Goal: Check status: Check status

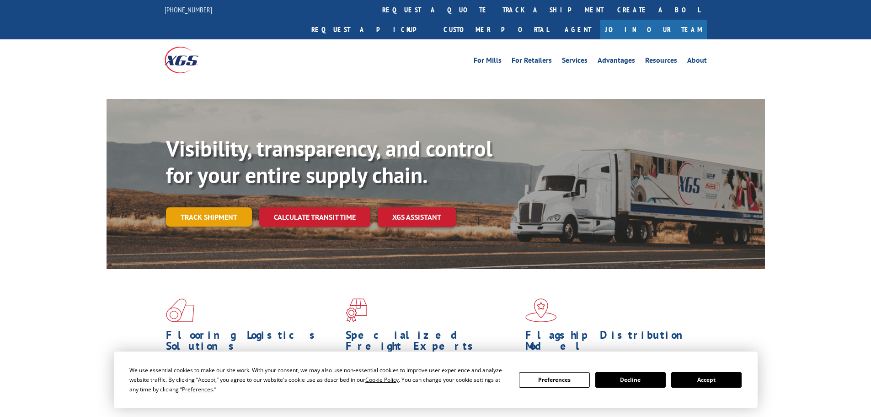
click at [214, 207] on link "Track shipment" at bounding box center [209, 216] width 86 height 19
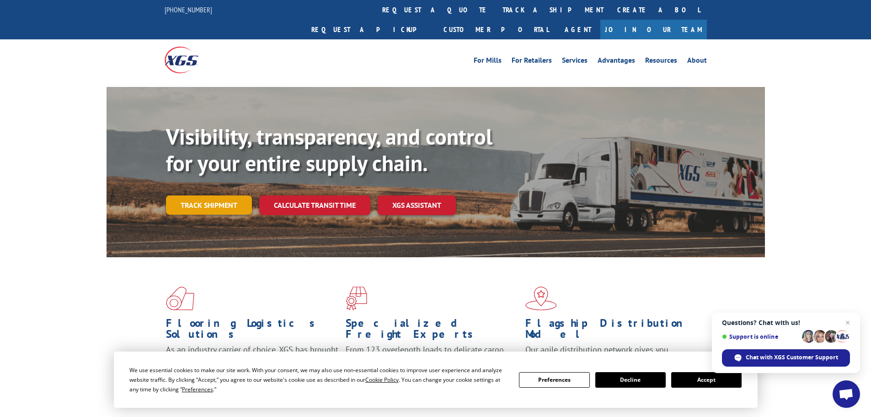
click at [231, 195] on link "Track shipment" at bounding box center [209, 204] width 86 height 19
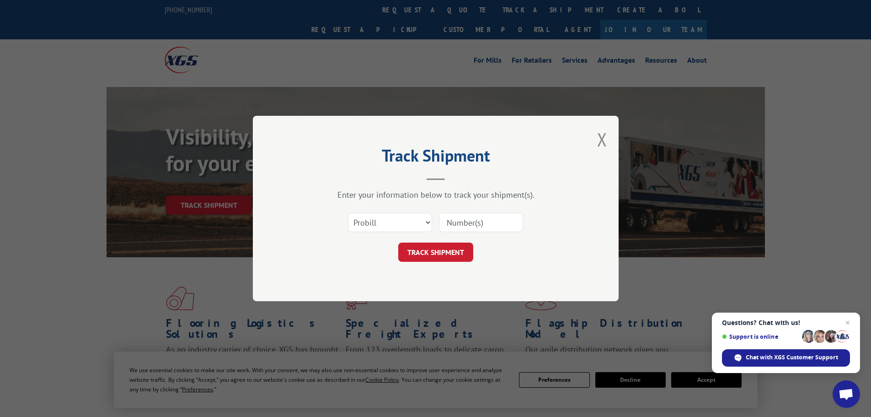
click at [452, 219] on input at bounding box center [481, 222] width 84 height 19
paste input "17516420"
type input "17516420"
click at [456, 244] on button "TRACK SHIPMENT" at bounding box center [435, 251] width 75 height 19
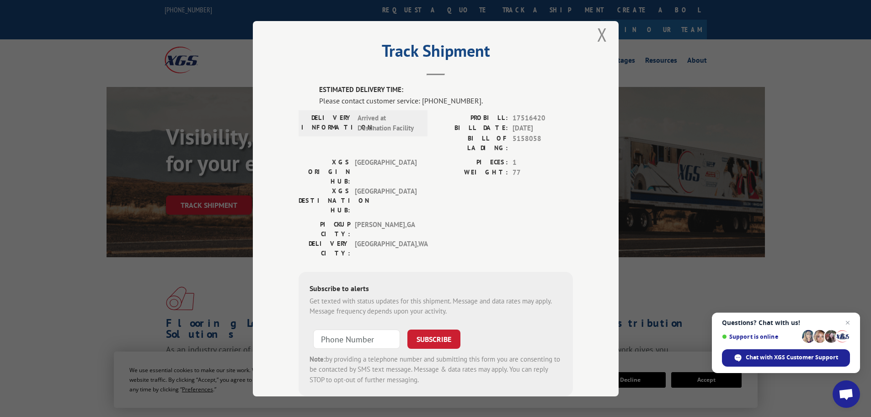
scroll to position [19, 0]
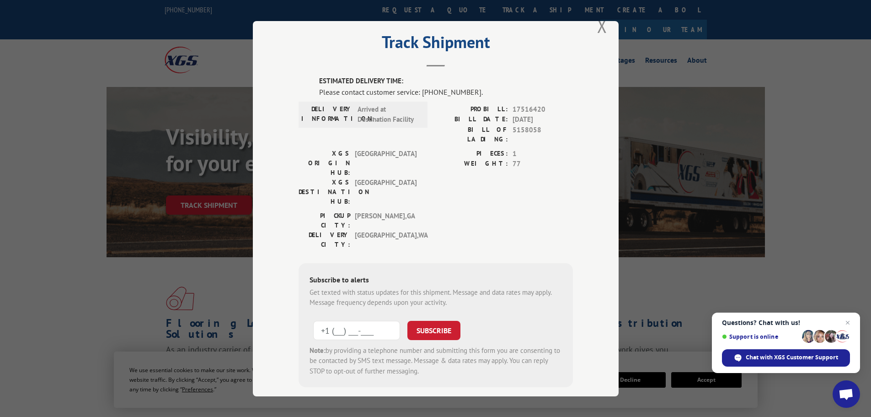
click at [331, 320] on input "+1 (___) ___-____" at bounding box center [356, 329] width 87 height 19
paste input "206) 436-9571"
type input "[PHONE_NUMBER]"
click at [435, 320] on button "SUBSCRIBE" at bounding box center [434, 329] width 53 height 19
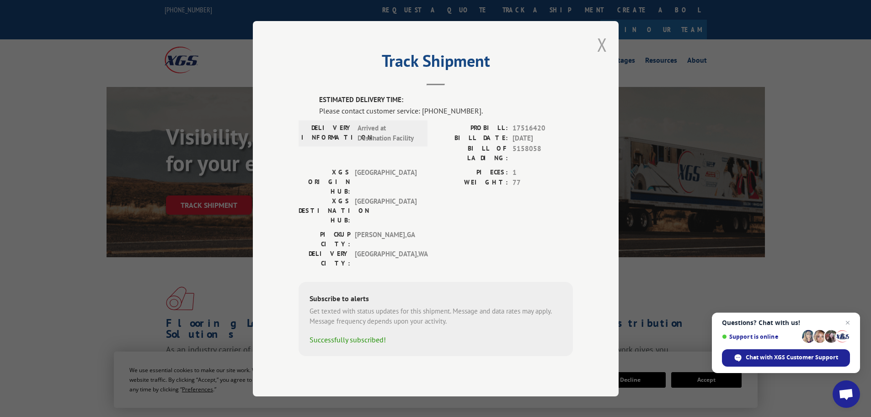
click at [602, 57] on button "Close modal" at bounding box center [602, 44] width 10 height 24
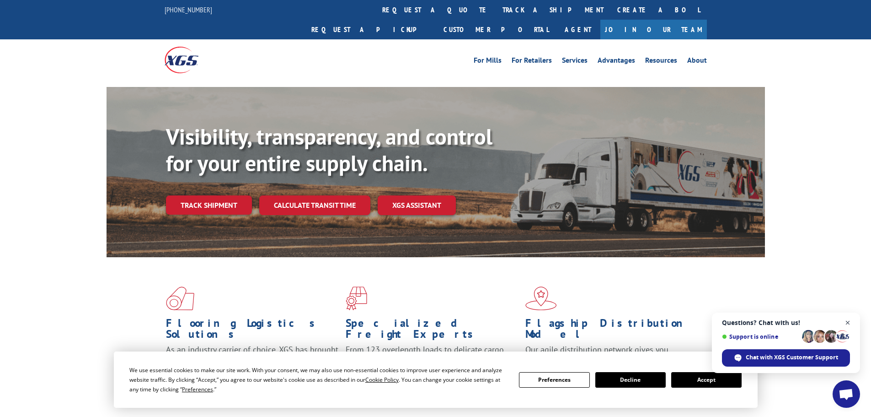
click at [847, 322] on span "Close chat" at bounding box center [848, 322] width 11 height 11
